Goal: Information Seeking & Learning: Check status

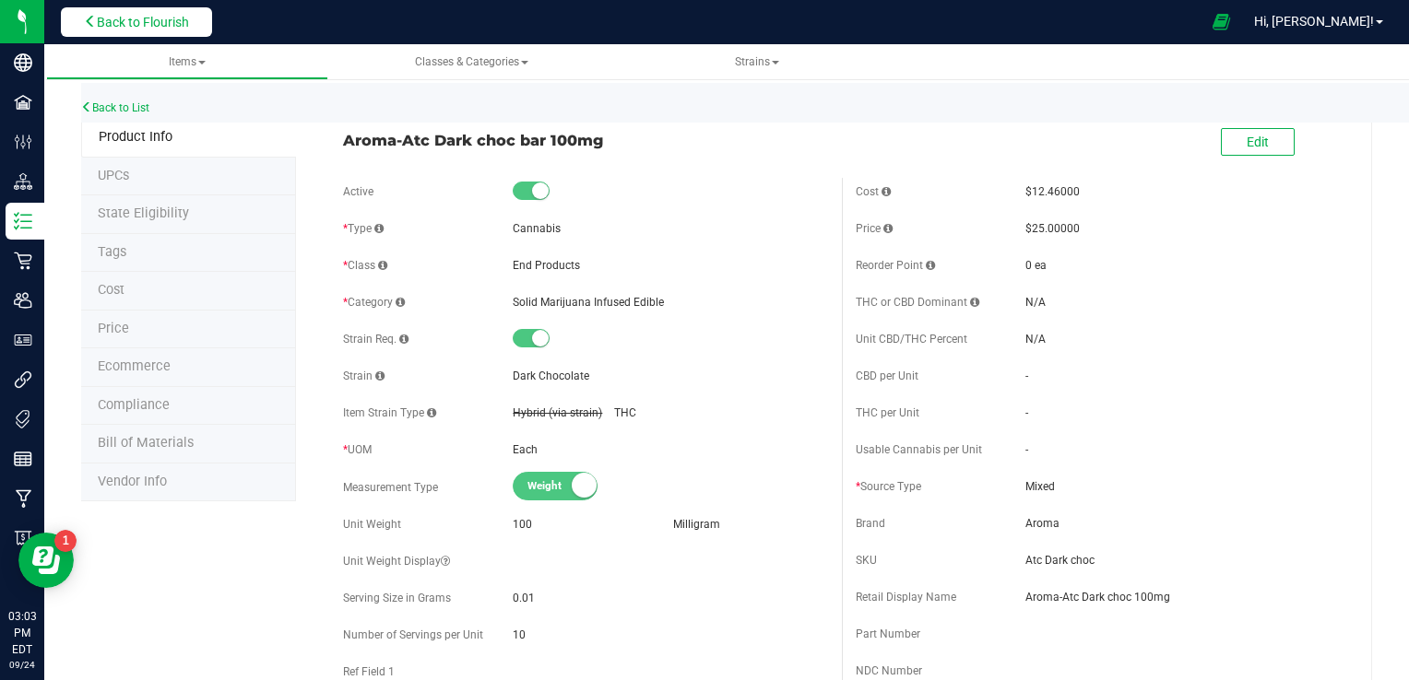
click at [120, 28] on span "Back to Flourish" at bounding box center [143, 22] width 92 height 15
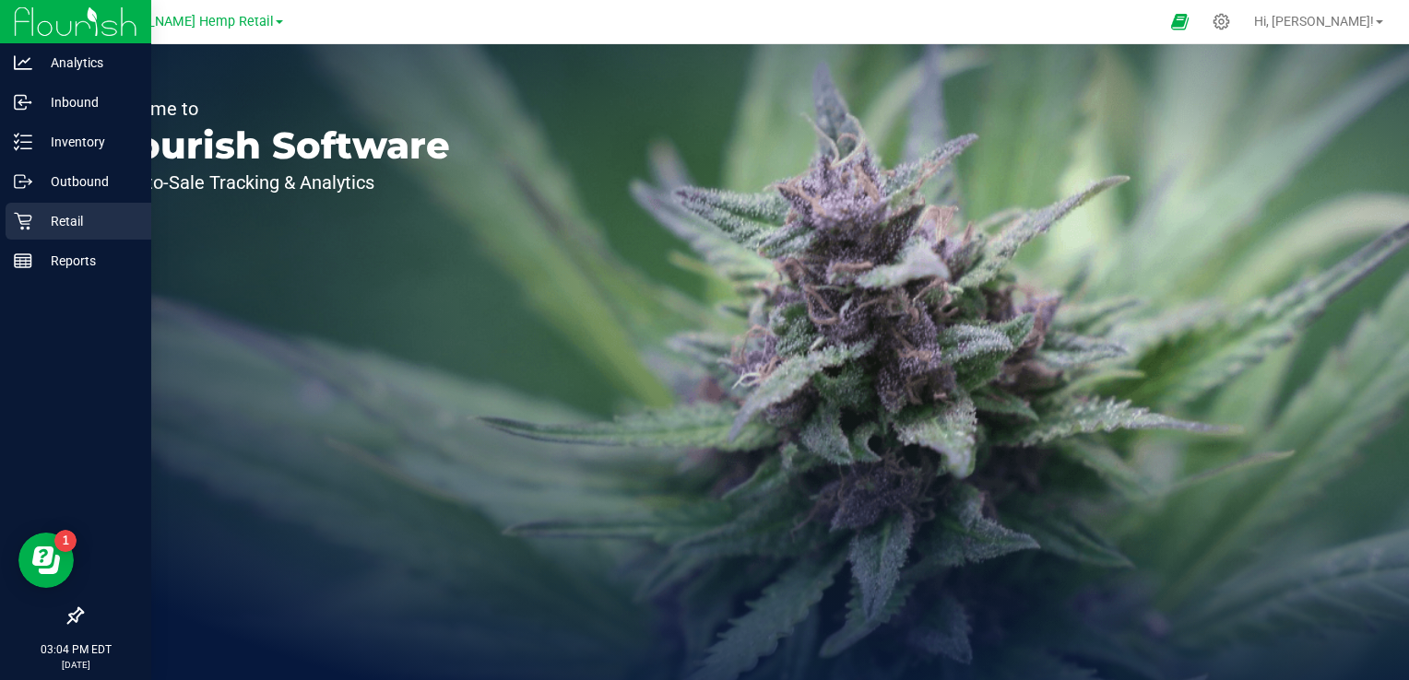
click at [73, 219] on p "Retail" at bounding box center [87, 221] width 111 height 22
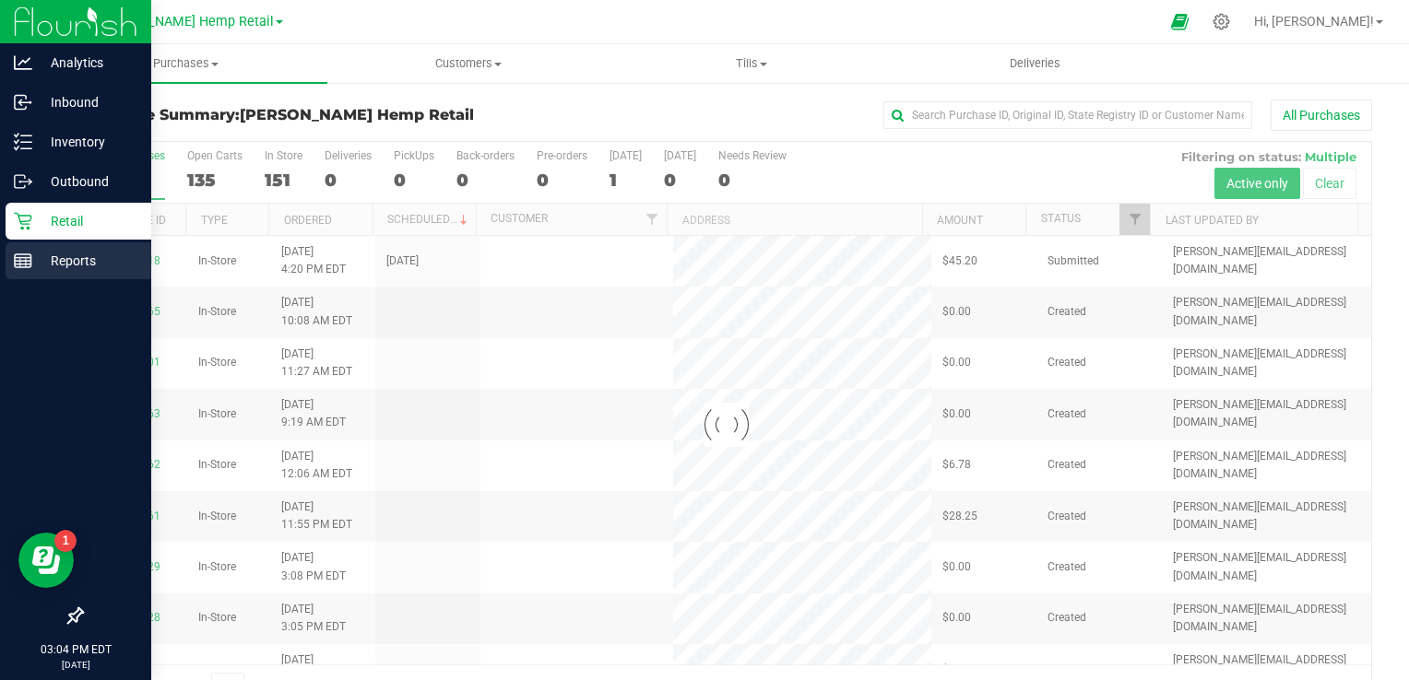
click at [74, 261] on p "Reports" at bounding box center [87, 261] width 111 height 22
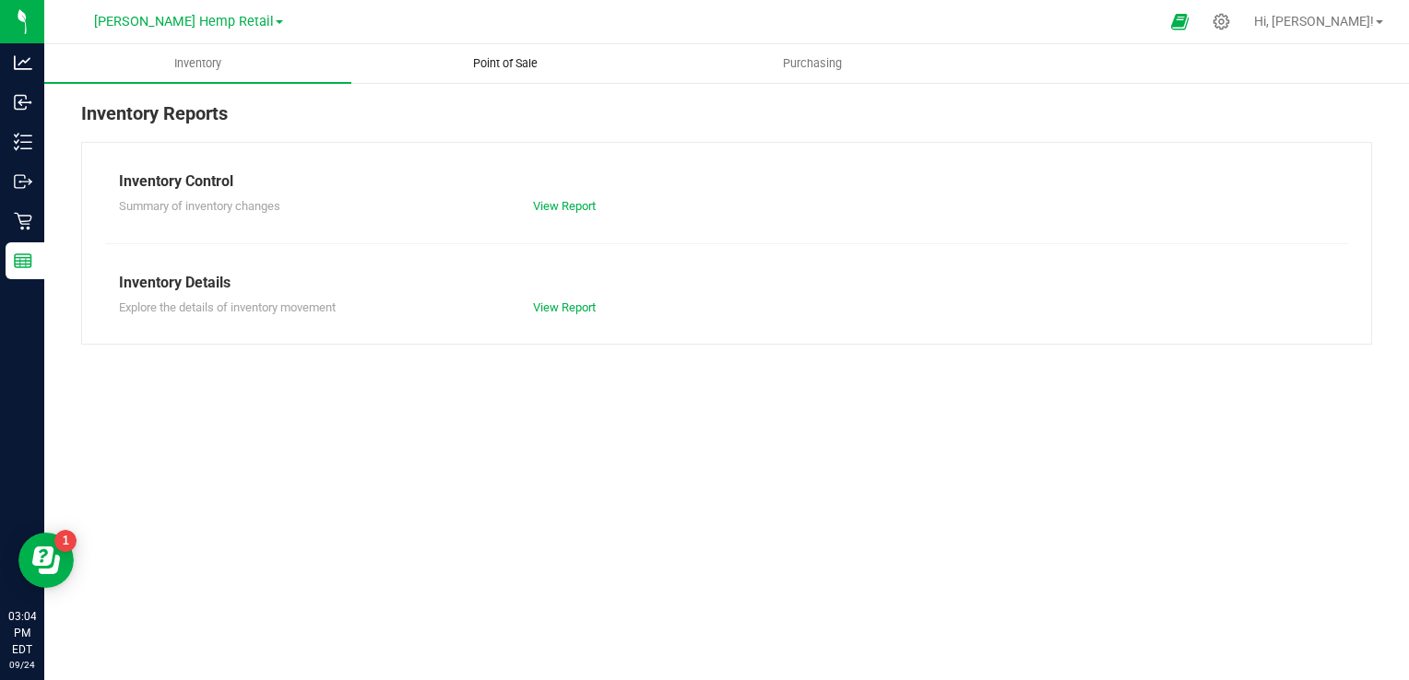
click at [527, 63] on span "Point of Sale" at bounding box center [505, 63] width 114 height 17
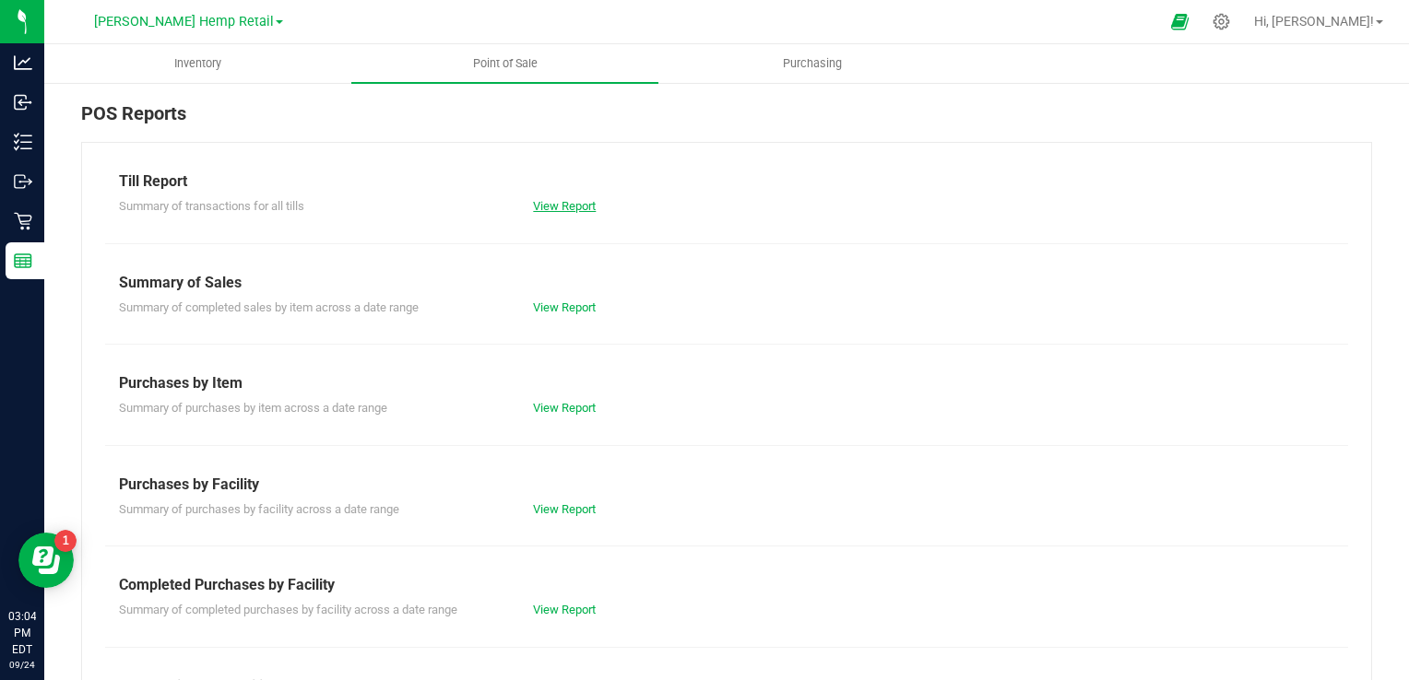
click at [561, 207] on link "View Report" at bounding box center [564, 206] width 63 height 14
